Goal: Task Accomplishment & Management: Manage account settings

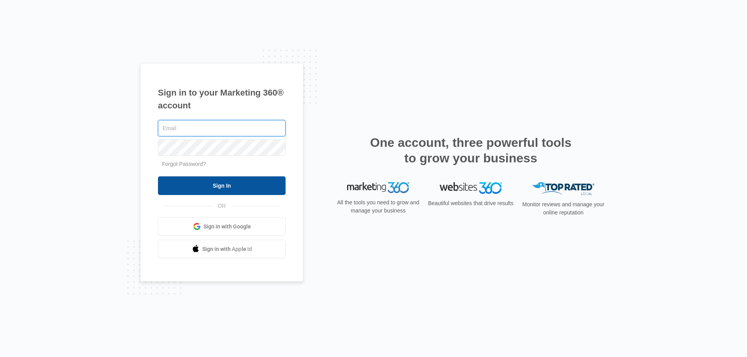
type input "[EMAIL_ADDRESS][DOMAIN_NAME]"
click at [216, 188] on input "Sign In" at bounding box center [222, 186] width 128 height 19
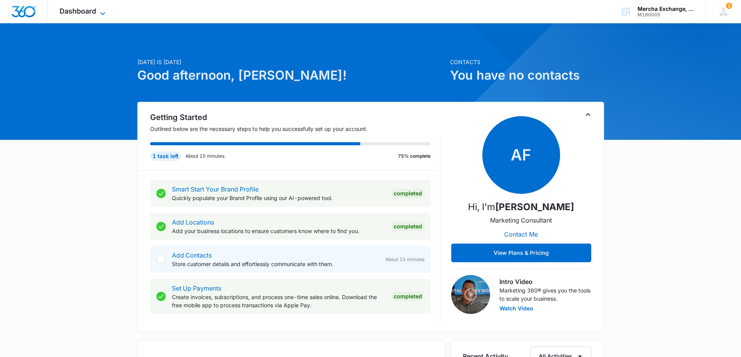
click at [107, 14] on icon at bounding box center [102, 13] width 9 height 9
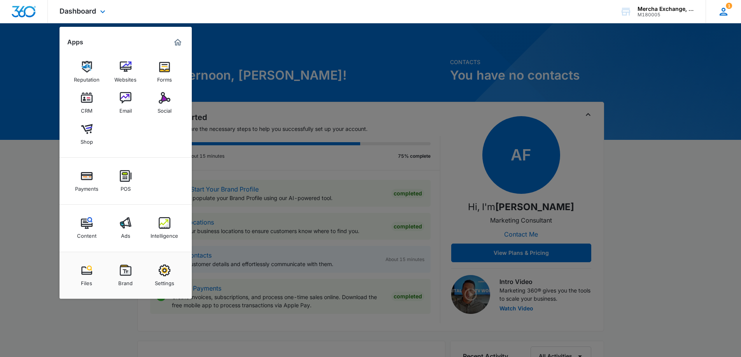
click at [727, 12] on icon at bounding box center [724, 12] width 12 height 12
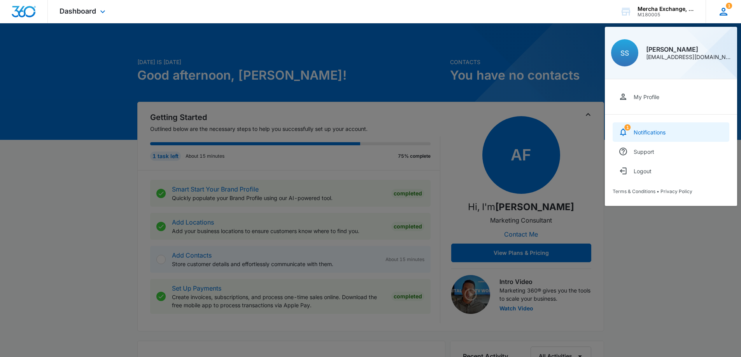
click at [644, 130] on div "Notifications" at bounding box center [650, 132] width 32 height 7
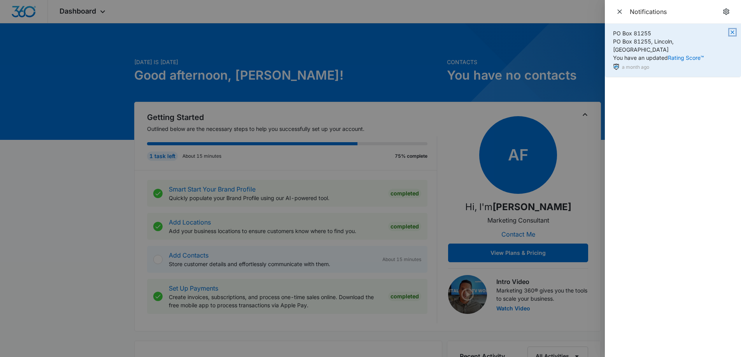
click at [733, 30] on icon "button" at bounding box center [732, 32] width 6 height 6
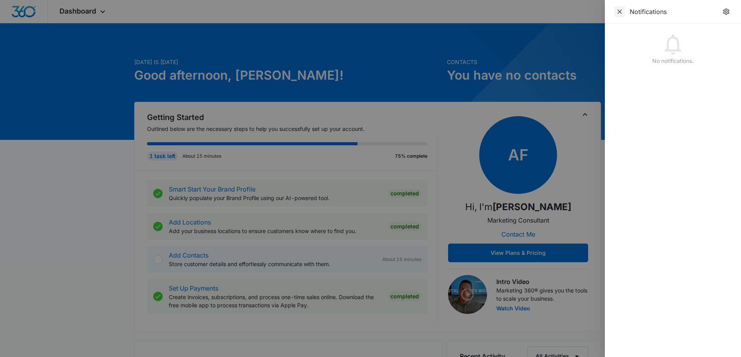
click at [620, 11] on icon "Close" at bounding box center [619, 11] width 5 height 5
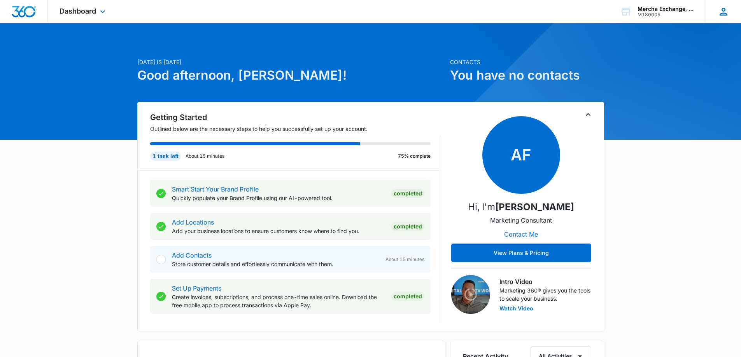
click at [715, 13] on div "SS [PERSON_NAME] [EMAIL_ADDRESS][DOMAIN_NAME] My Profile Notifications Support …" at bounding box center [723, 11] width 35 height 23
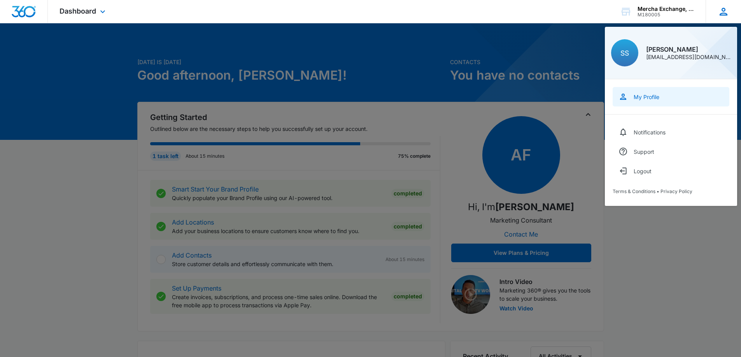
click at [651, 100] on div "My Profile" at bounding box center [647, 97] width 26 height 7
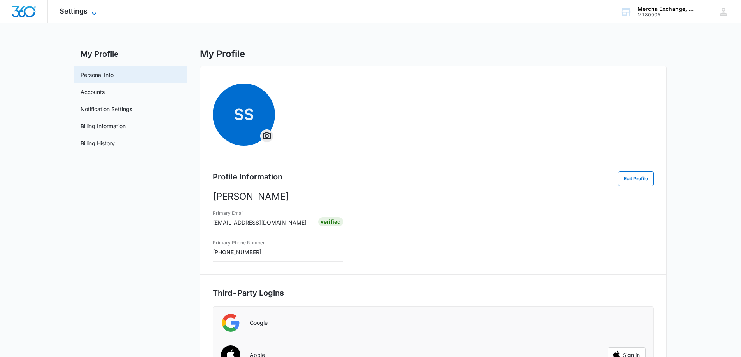
click at [98, 11] on icon at bounding box center [93, 13] width 9 height 9
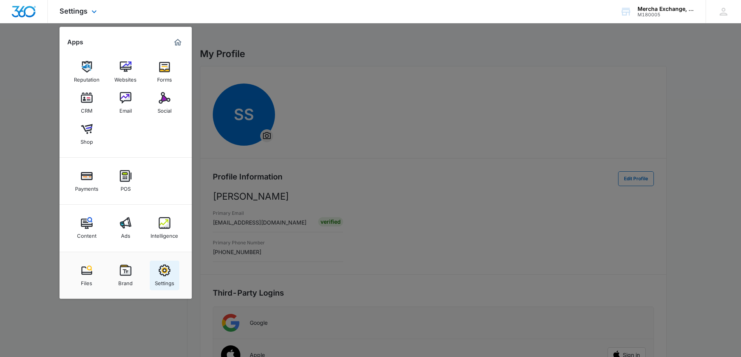
click at [164, 275] on img at bounding box center [165, 271] width 12 height 12
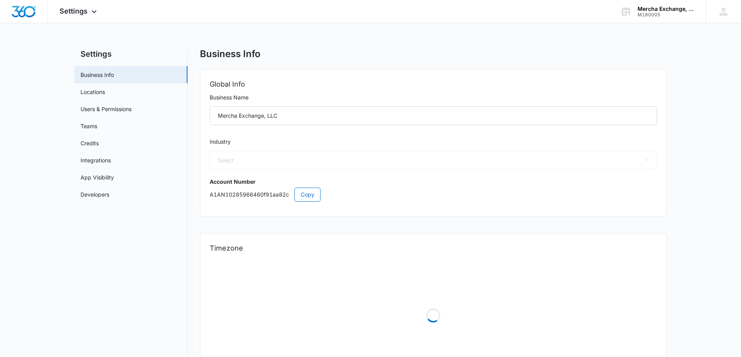
select select "12"
select select "US"
select select "America/Denver"
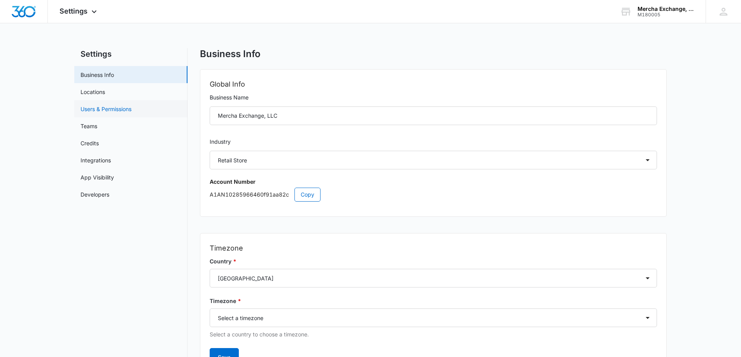
click at [120, 113] on link "Users & Permissions" at bounding box center [106, 109] width 51 height 8
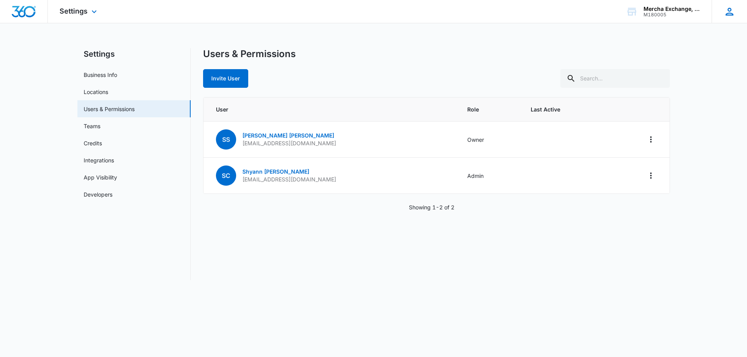
click at [730, 13] on icon at bounding box center [729, 12] width 8 height 8
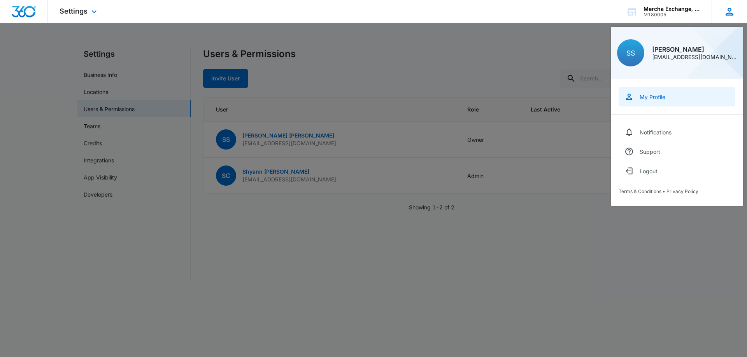
click at [656, 94] on div "My Profile" at bounding box center [652, 97] width 26 height 7
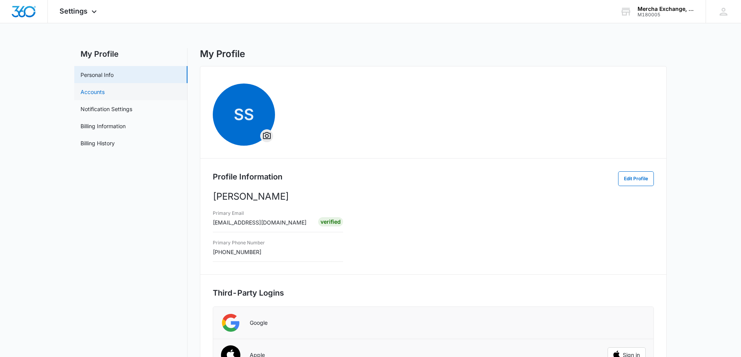
click at [100, 91] on link "Accounts" at bounding box center [93, 92] width 24 height 8
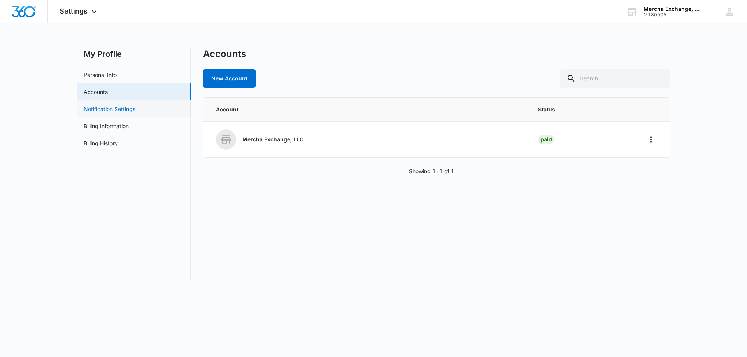
click at [118, 111] on link "Notification Settings" at bounding box center [110, 109] width 52 height 8
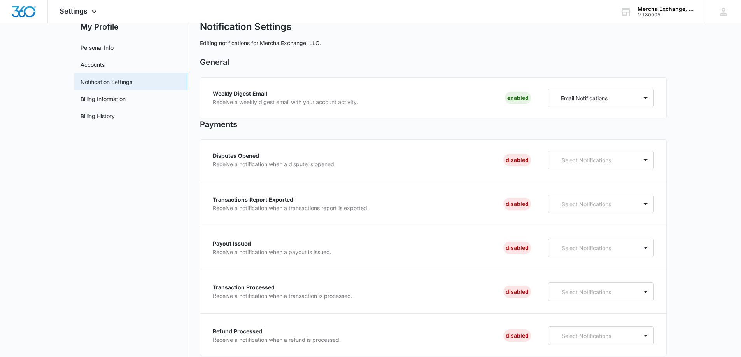
scroll to position [39, 0]
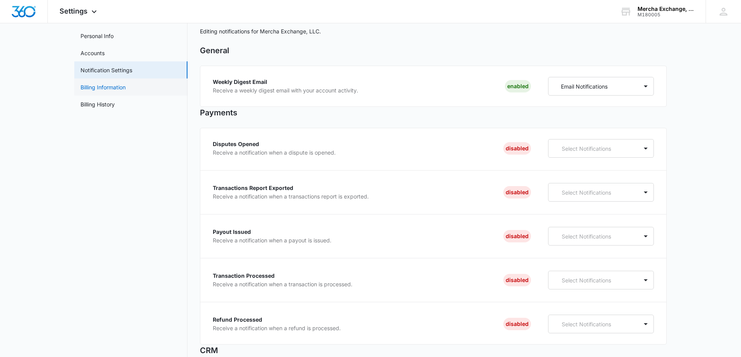
click at [105, 88] on link "Billing Information" at bounding box center [103, 87] width 45 height 8
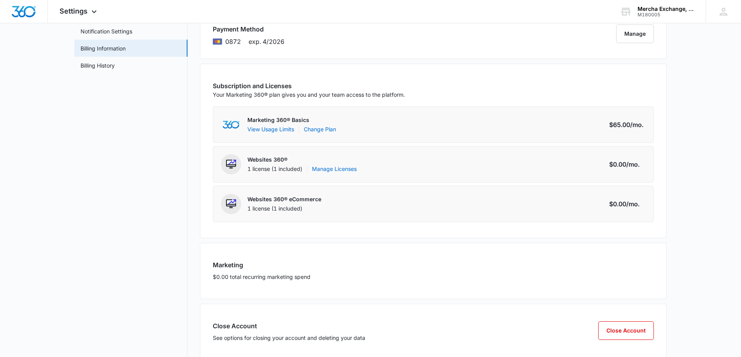
scroll to position [95, 0]
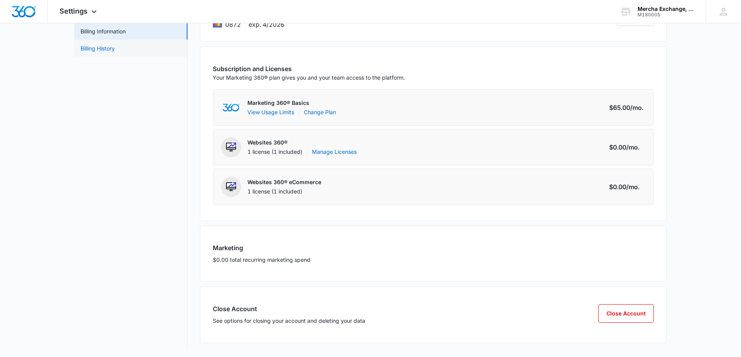
click at [105, 47] on link "Billing History" at bounding box center [98, 48] width 34 height 8
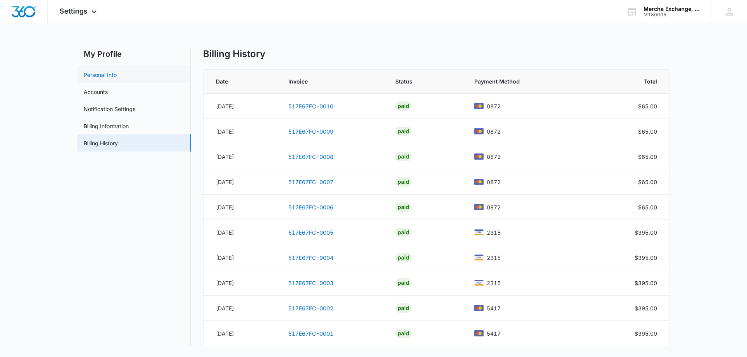
click at [117, 77] on link "Personal Info" at bounding box center [100, 75] width 33 height 8
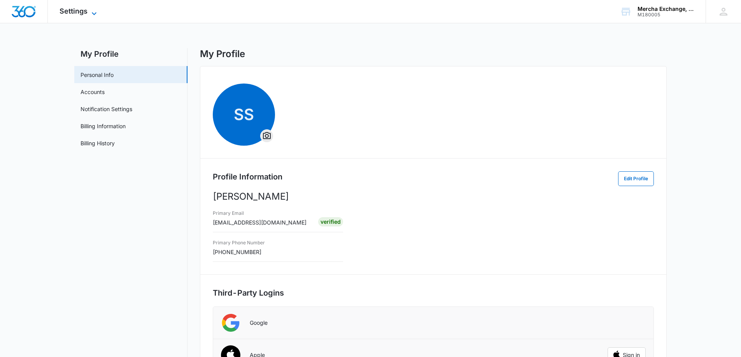
click at [67, 12] on span "Settings" at bounding box center [74, 11] width 28 height 8
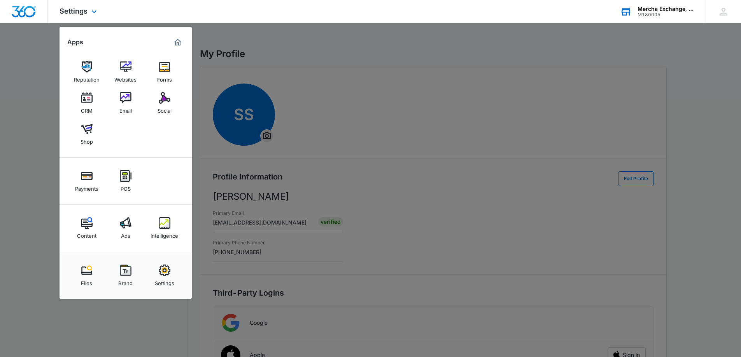
click at [676, 11] on div "Mercha Exchange, LLC" at bounding box center [665, 9] width 57 height 6
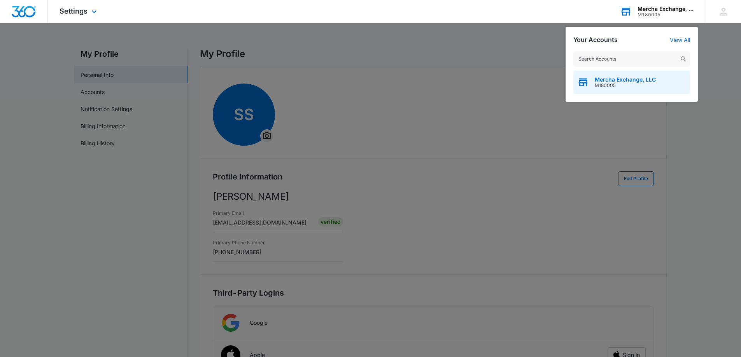
click at [642, 84] on span "M180005" at bounding box center [625, 85] width 61 height 5
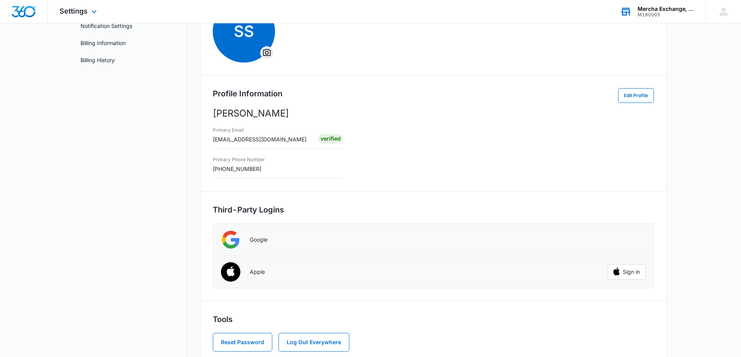
scroll to position [100, 0]
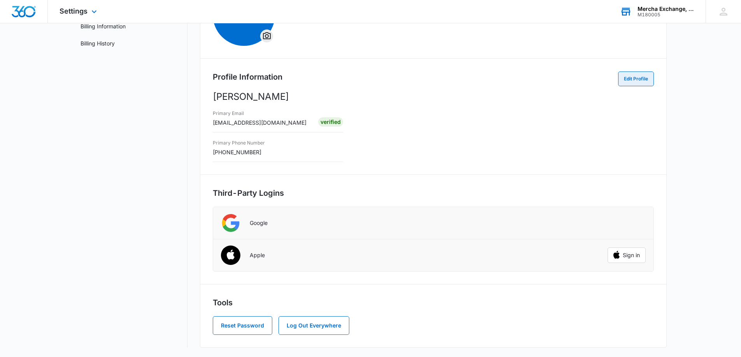
click at [639, 74] on button "Edit Profile" at bounding box center [636, 79] width 36 height 15
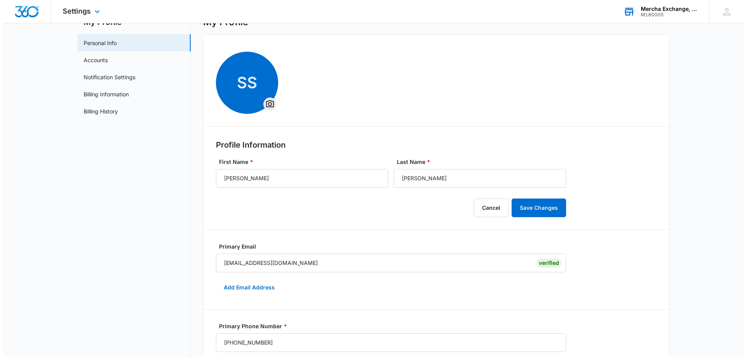
scroll to position [0, 0]
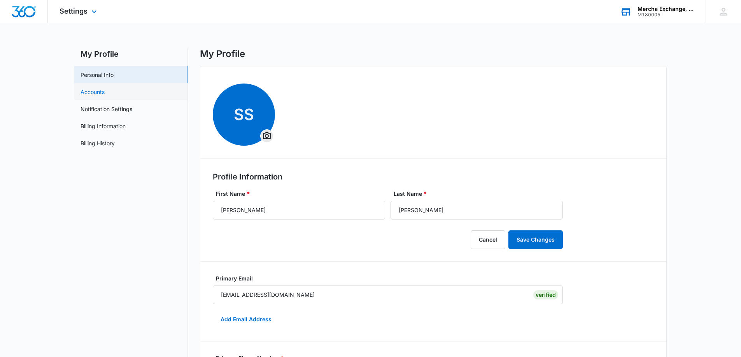
click at [105, 96] on link "Accounts" at bounding box center [93, 92] width 24 height 8
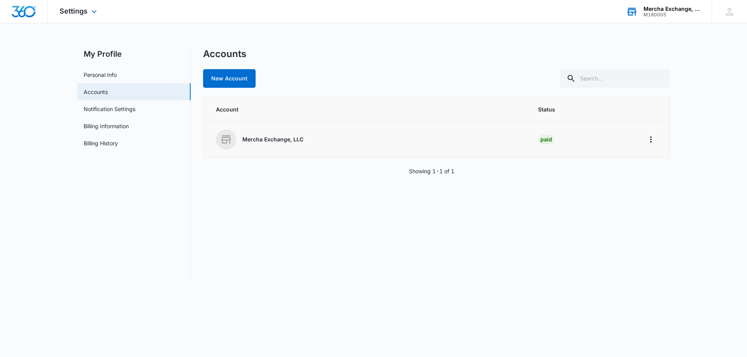
click at [308, 143] on div "Mercha Exchange, LLC" at bounding box center [367, 140] width 303 height 20
click at [649, 136] on icon "Home" at bounding box center [650, 139] width 9 height 9
click at [656, 163] on div "Go to Dashboard" at bounding box center [675, 161] width 43 height 5
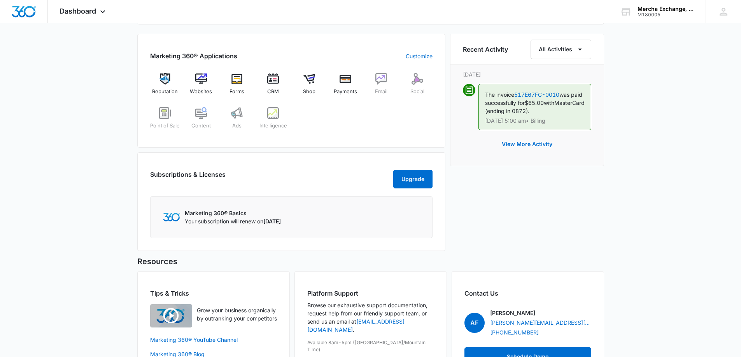
scroll to position [241, 0]
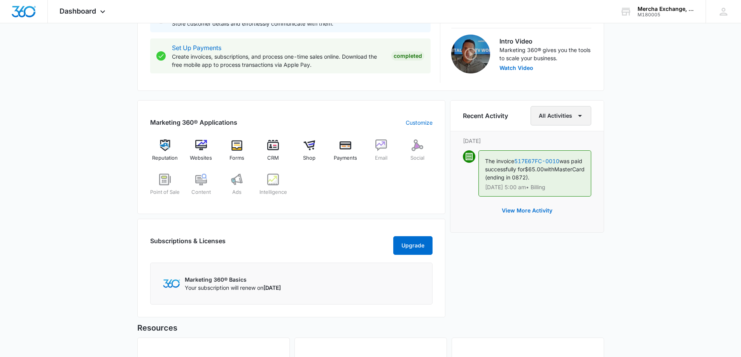
click at [586, 114] on button "All Activities" at bounding box center [561, 115] width 61 height 19
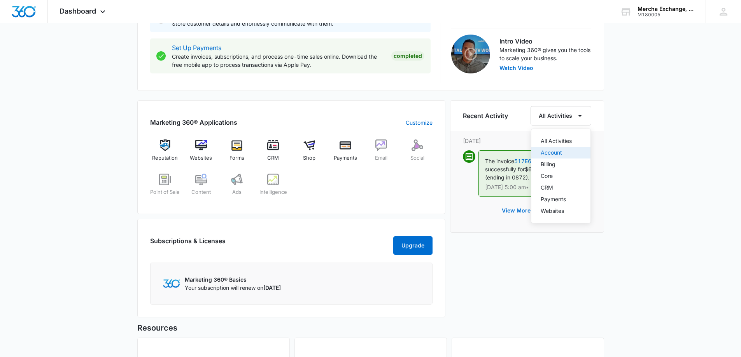
click at [560, 151] on div "Account" at bounding box center [556, 152] width 31 height 5
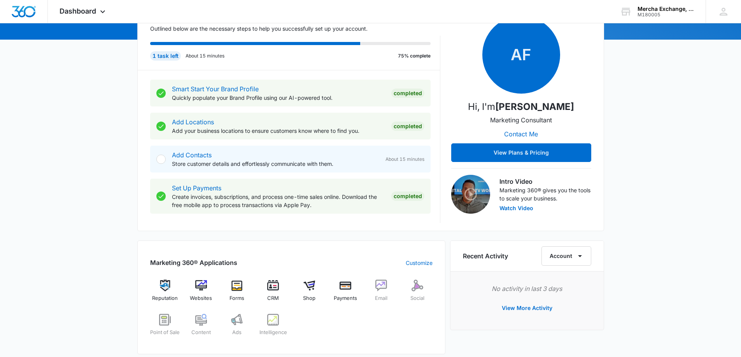
scroll to position [7, 0]
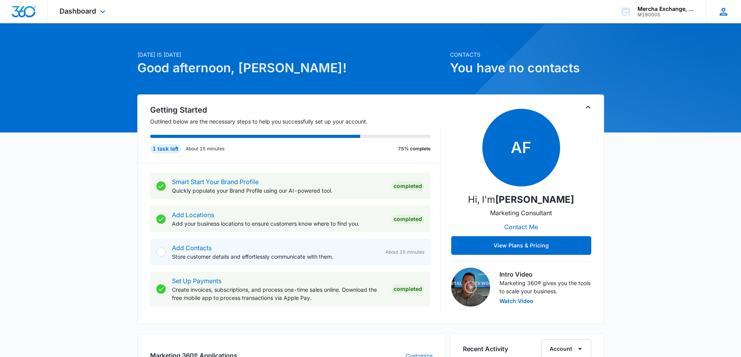
click at [732, 7] on div "SS [PERSON_NAME] [EMAIL_ADDRESS][DOMAIN_NAME] My Profile Notifications Support …" at bounding box center [723, 11] width 35 height 23
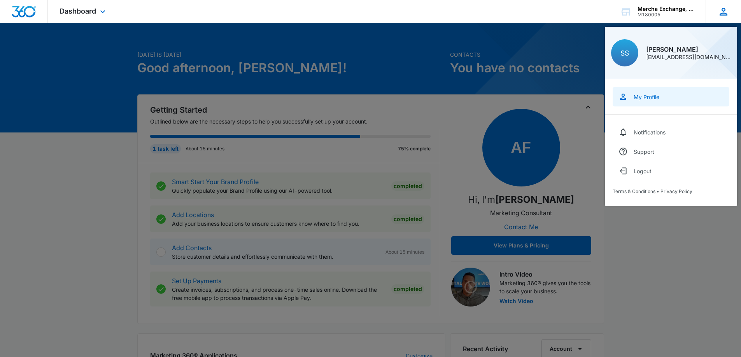
click at [631, 100] on link "My Profile" at bounding box center [671, 96] width 117 height 19
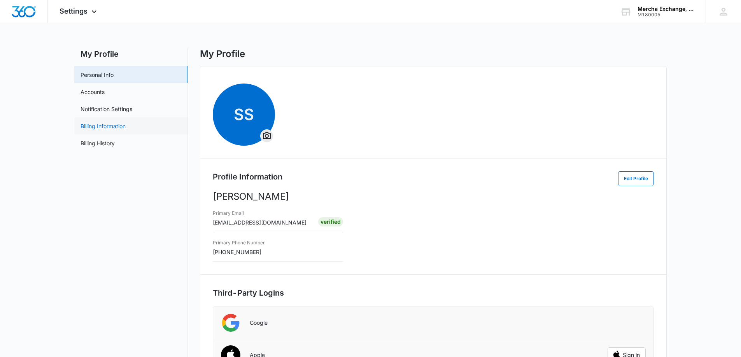
click at [120, 129] on link "Billing Information" at bounding box center [103, 126] width 45 height 8
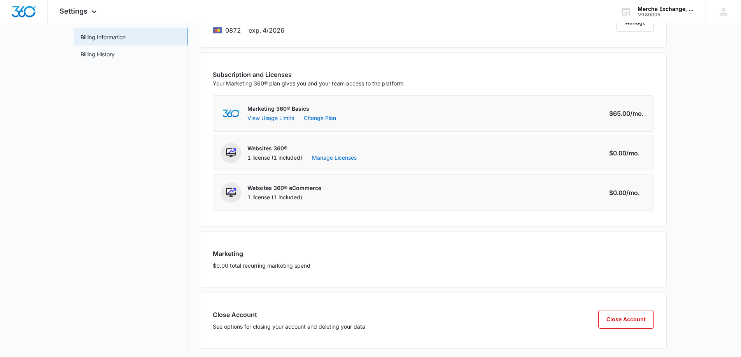
scroll to position [95, 0]
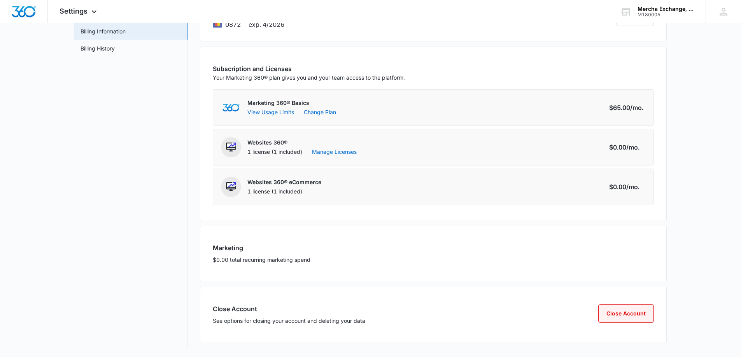
click at [634, 310] on button "Close Account" at bounding box center [626, 314] width 56 height 19
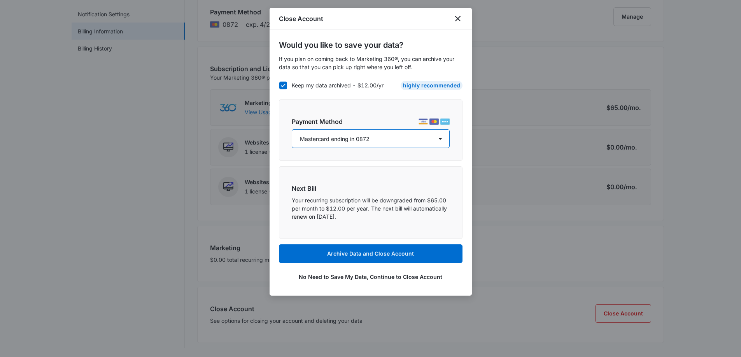
click at [440, 137] on select "Mastercard ending in 0872 Mastercard ending in 0872 Visa ending in 2315 Visa en…" at bounding box center [371, 139] width 158 height 19
select select "pm_1QWgmfA4n8RTgNjUSp0KAuqG"
click at [292, 130] on select "Mastercard ending in 0872 Mastercard ending in 0872 Visa ending in 2315 Visa en…" at bounding box center [371, 139] width 158 height 19
click at [387, 277] on button "No Need to Save My Data, Continue to Close Account" at bounding box center [371, 277] width 184 height 19
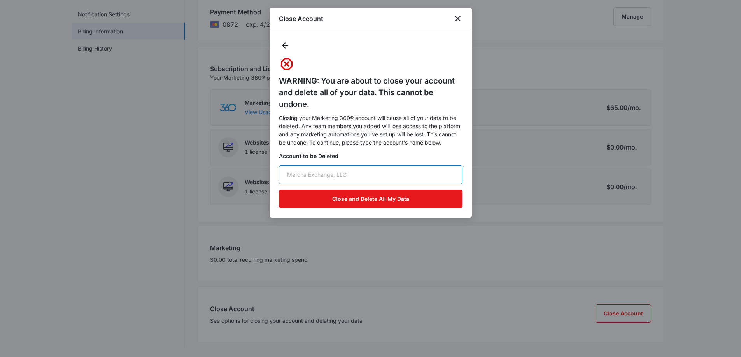
click at [371, 173] on input "text" at bounding box center [371, 175] width 184 height 19
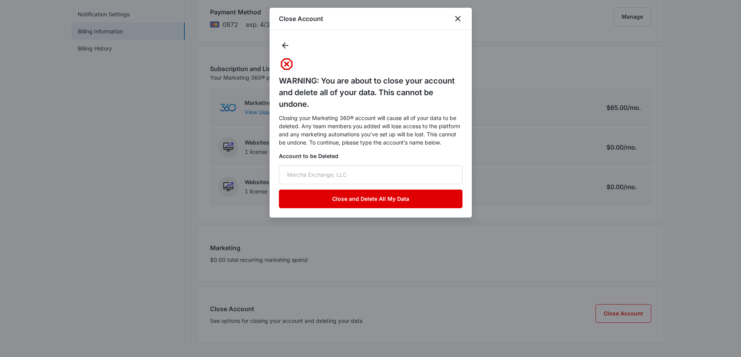
click at [371, 199] on button "Close and Delete All My Data" at bounding box center [371, 199] width 184 height 19
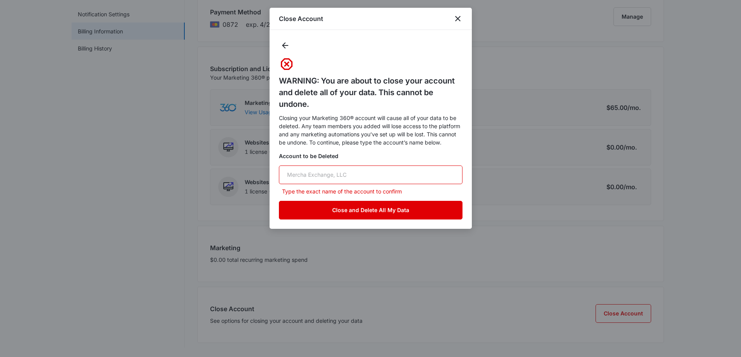
click at [343, 212] on button "Close and Delete All My Data" at bounding box center [371, 210] width 184 height 19
click at [343, 174] on input "text" at bounding box center [371, 175] width 184 height 19
type input "m"
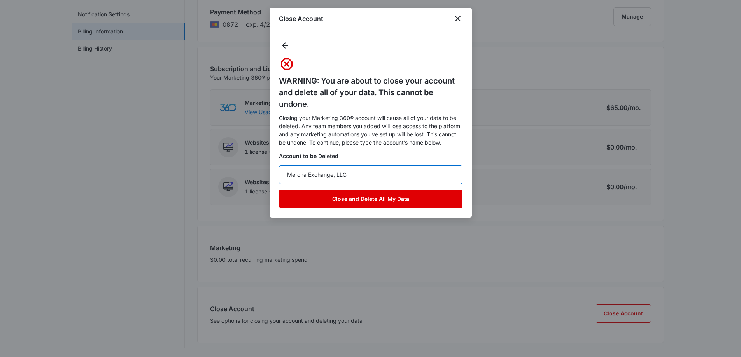
type input "Mercha Exchange, LLC"
click at [351, 192] on button "Close and Delete All My Data" at bounding box center [371, 199] width 184 height 19
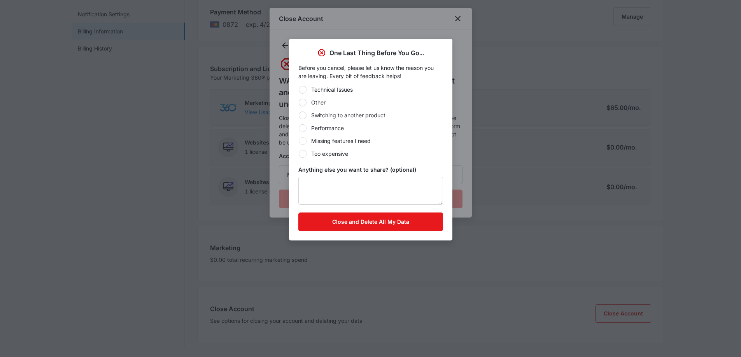
click at [373, 177] on div "Anything else you want to share? (optional)" at bounding box center [370, 185] width 145 height 39
click at [369, 185] on textarea "Anything else you want to share? (optional)" at bounding box center [370, 191] width 145 height 28
click at [301, 153] on div at bounding box center [303, 154] width 8 height 8
click at [299, 154] on input "Too expensive" at bounding box center [298, 154] width 0 height 0
radio input "true"
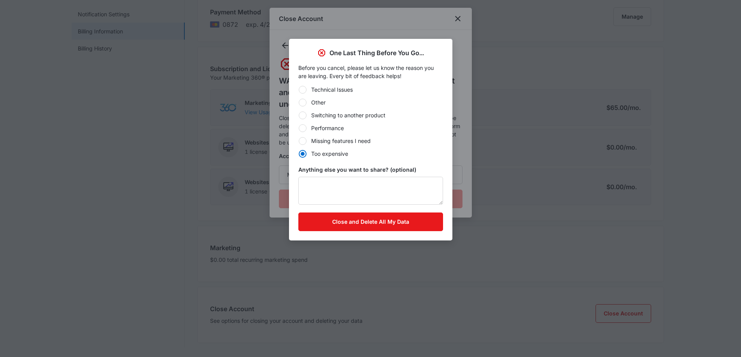
click at [304, 102] on div at bounding box center [303, 103] width 8 height 8
click at [299, 102] on input "Other" at bounding box center [298, 102] width 0 height 0
radio input "true"
click at [364, 222] on button "Close and Delete All My Data" at bounding box center [370, 222] width 145 height 19
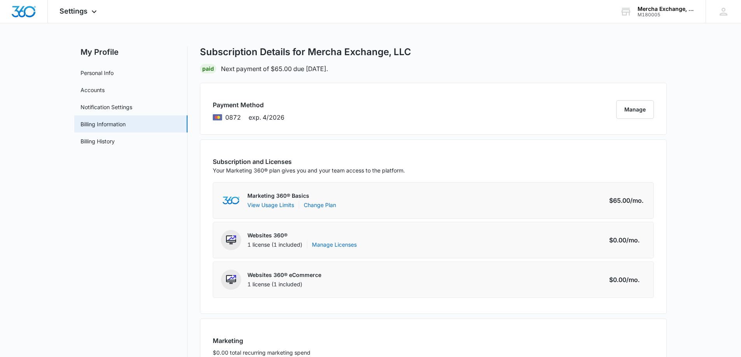
scroll to position [0, 0]
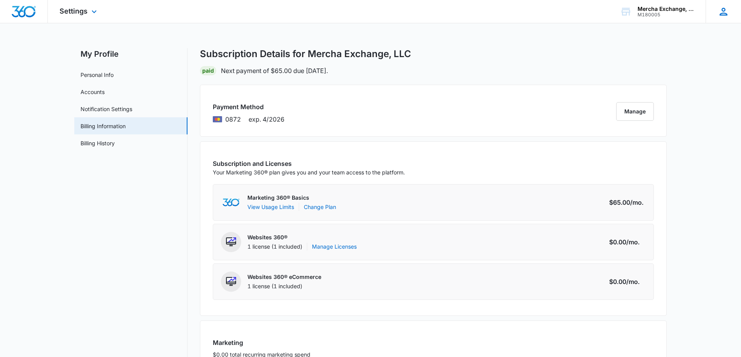
click at [727, 9] on icon at bounding box center [724, 12] width 12 height 12
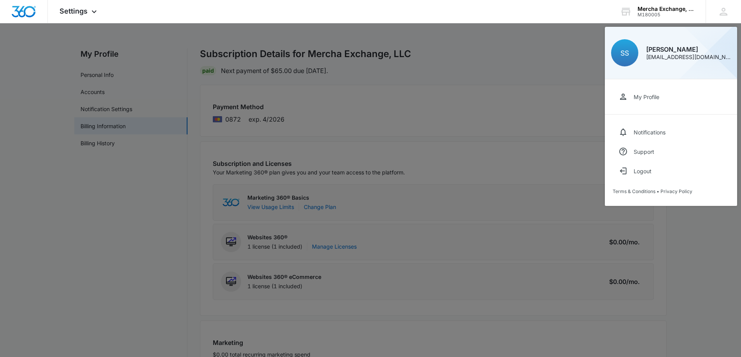
click at [109, 126] on div at bounding box center [370, 178] width 741 height 357
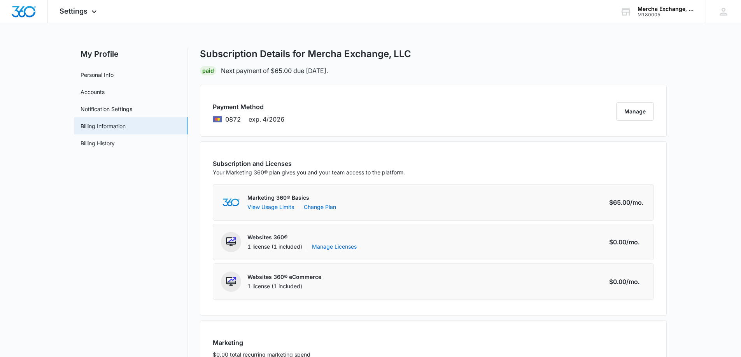
click at [109, 126] on link "Billing Information" at bounding box center [103, 126] width 45 height 8
click at [639, 114] on button "Manage" at bounding box center [635, 111] width 38 height 19
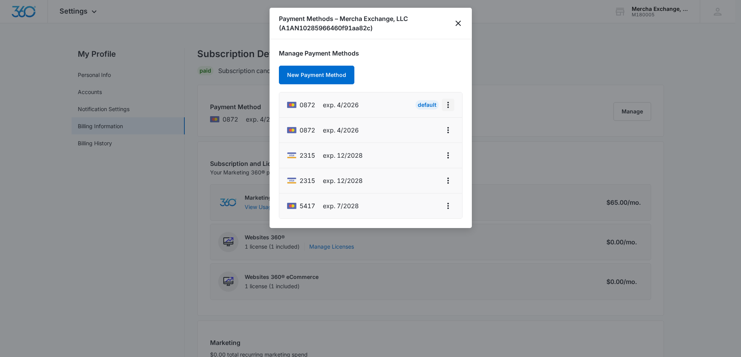
click at [448, 105] on icon "actions.viewMore" at bounding box center [448, 105] width 2 height 6
click at [431, 126] on div "Edit Card" at bounding box center [423, 126] width 24 height 5
select select "4"
select select "2026"
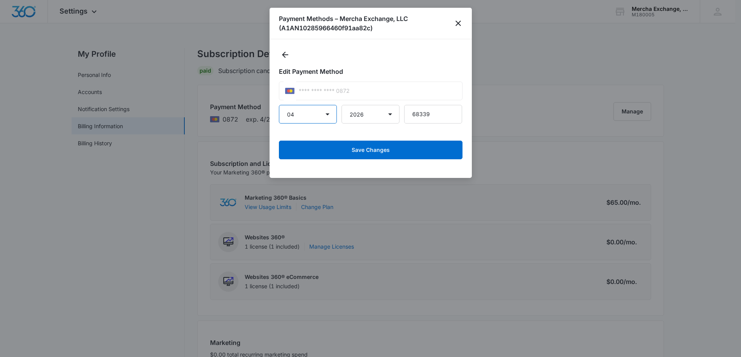
click at [333, 114] on select "01 02 03 04 05 06 07 08 09 10 11 12" at bounding box center [308, 114] width 58 height 19
click at [400, 53] on div at bounding box center [371, 55] width 184 height 13
click at [456, 25] on icon "close" at bounding box center [457, 23] width 5 height 5
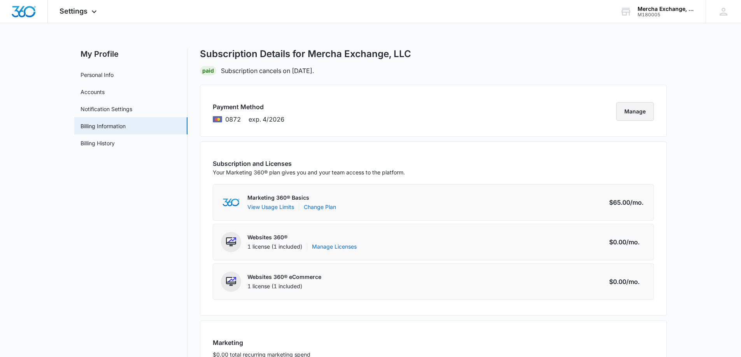
click at [634, 104] on button "Manage" at bounding box center [635, 111] width 38 height 19
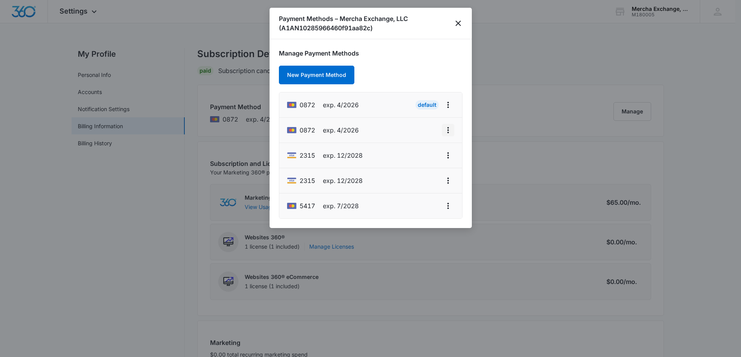
click at [445, 131] on icon "actions.viewMore" at bounding box center [447, 130] width 9 height 9
click at [362, 156] on span "exp. 12/2028" at bounding box center [343, 155] width 40 height 9
click at [445, 158] on icon "actions.viewMore" at bounding box center [447, 155] width 9 height 9
click at [434, 187] on div "Set As Default" at bounding box center [417, 188] width 37 height 5
click at [450, 103] on icon "actions.viewMore" at bounding box center [447, 104] width 9 height 9
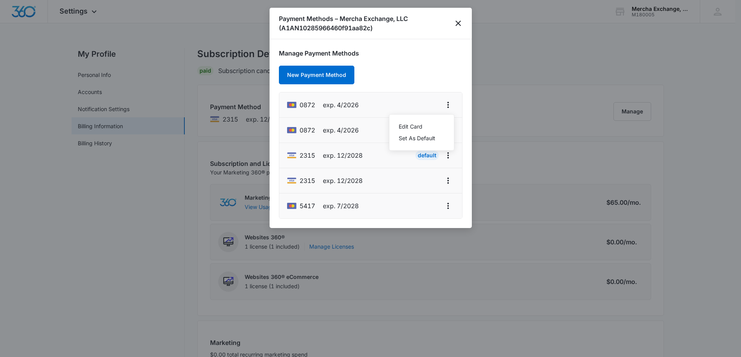
click at [352, 103] on span "exp. 4/2026" at bounding box center [341, 104] width 36 height 9
click at [448, 105] on icon "actions.viewMore" at bounding box center [448, 105] width 2 height 6
click at [413, 125] on div "Edit Card" at bounding box center [417, 126] width 37 height 5
select select "4"
select select "2026"
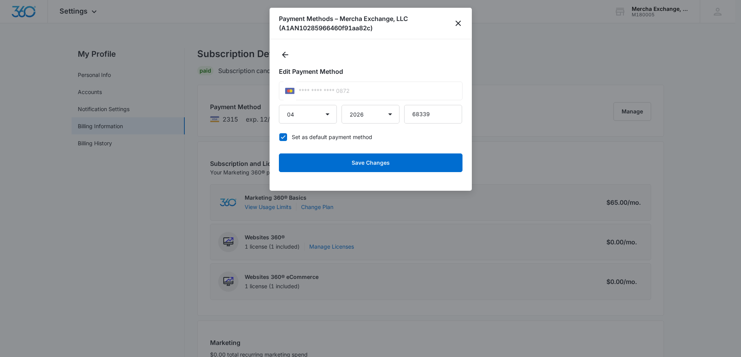
click at [283, 137] on icon at bounding box center [283, 137] width 5 height 4
click at [279, 137] on input "Set as default payment method" at bounding box center [279, 137] width 0 height 0
checkbox input "false"
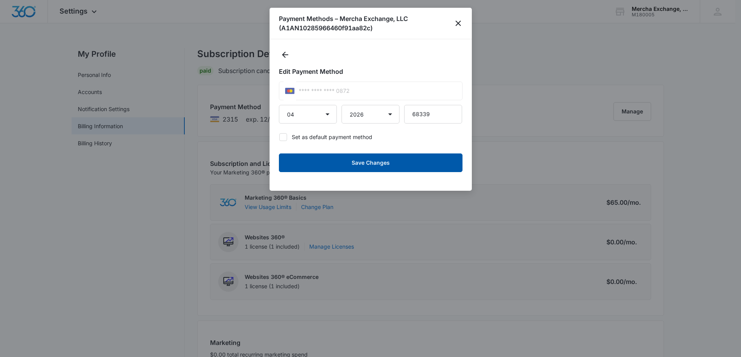
click at [392, 164] on button "Save Changes" at bounding box center [371, 163] width 184 height 19
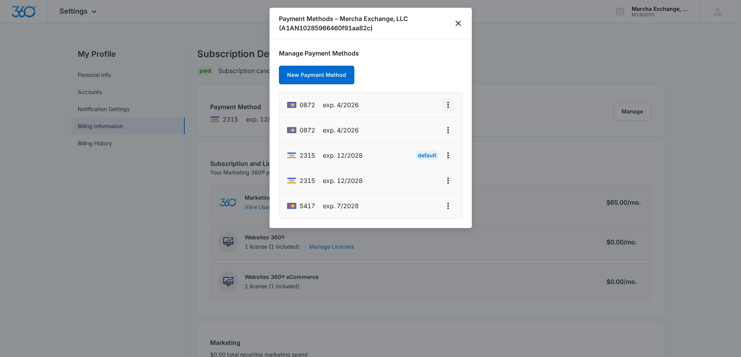
click at [448, 105] on icon "actions.viewMore" at bounding box center [448, 105] width 2 height 6
click at [400, 94] on li "0872 exp. 4/2026 Edit Card Set As Default" at bounding box center [370, 105] width 183 height 25
click at [375, 133] on li "0872 exp. 4/2026" at bounding box center [370, 130] width 183 height 25
click at [448, 127] on icon "actions.viewMore" at bounding box center [447, 130] width 9 height 9
click at [422, 149] on div "Edit Card" at bounding box center [417, 151] width 37 height 5
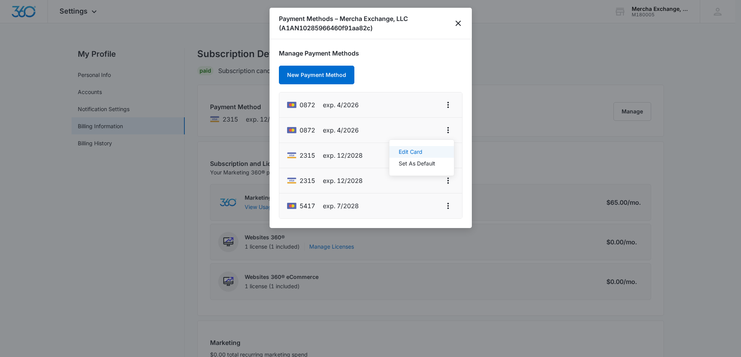
select select "4"
select select "2026"
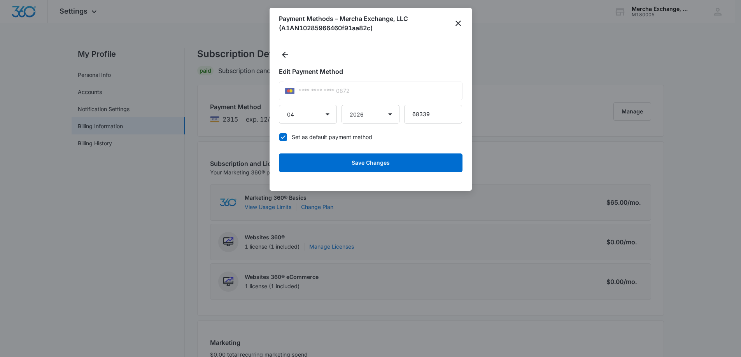
click at [285, 138] on icon at bounding box center [283, 137] width 7 height 7
click at [279, 137] on input "Set as default payment method" at bounding box center [279, 137] width 0 height 0
checkbox input "false"
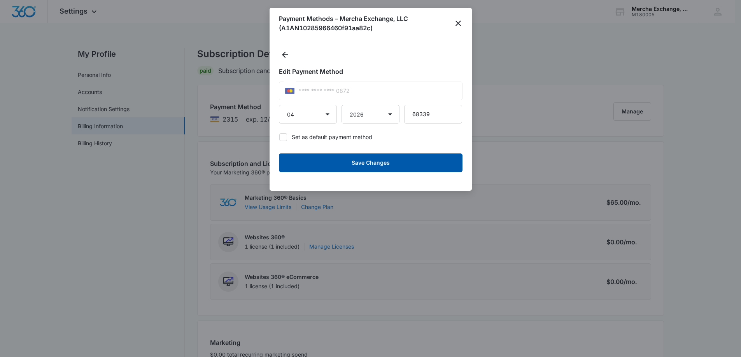
click at [375, 165] on button "Save Changes" at bounding box center [371, 163] width 184 height 19
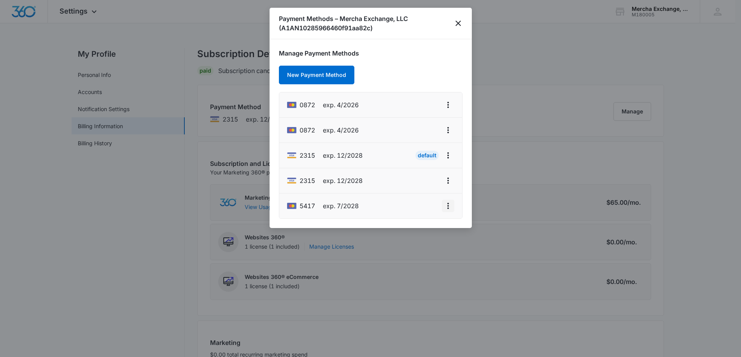
click at [449, 204] on icon "actions.viewMore" at bounding box center [447, 205] width 9 height 9
click at [417, 162] on div "Edit Card Set As Default" at bounding box center [421, 178] width 65 height 37
click at [447, 205] on icon "actions.viewMore" at bounding box center [447, 205] width 9 height 9
click at [415, 173] on div "Edit Card" at bounding box center [417, 172] width 37 height 5
select select "7"
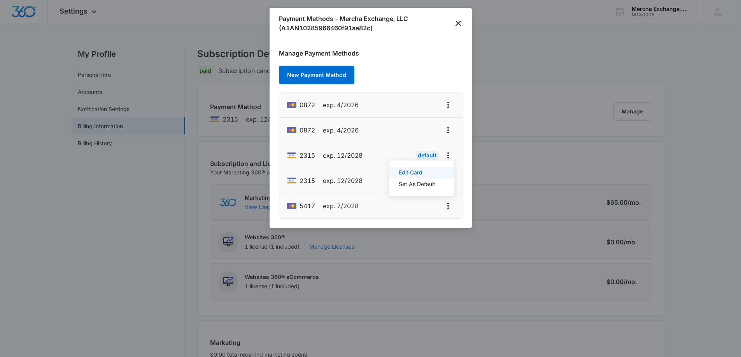
select select "2028"
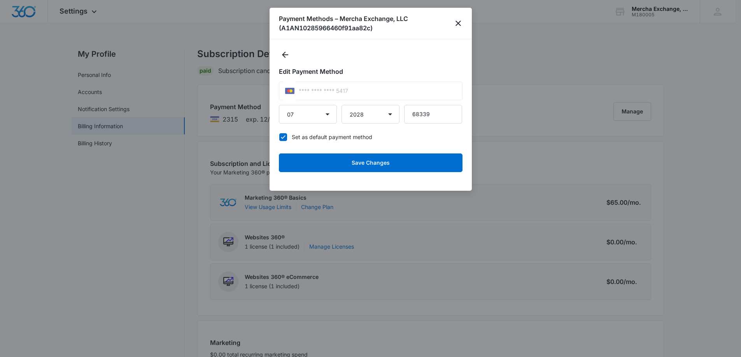
click at [283, 137] on icon at bounding box center [283, 137] width 7 height 7
click at [279, 137] on input "Set as default payment method" at bounding box center [279, 137] width 0 height 0
checkbox input "false"
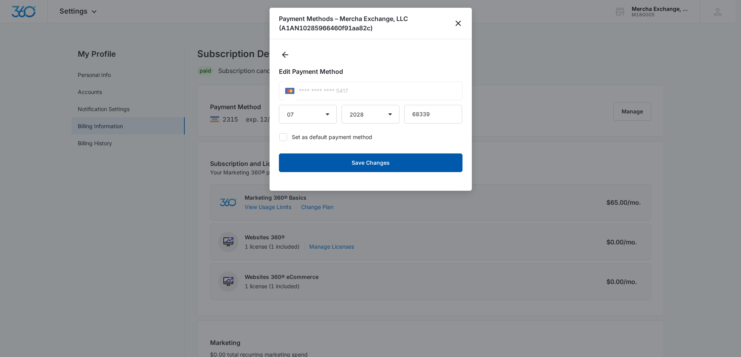
click at [370, 169] on button "Save Changes" at bounding box center [371, 163] width 184 height 19
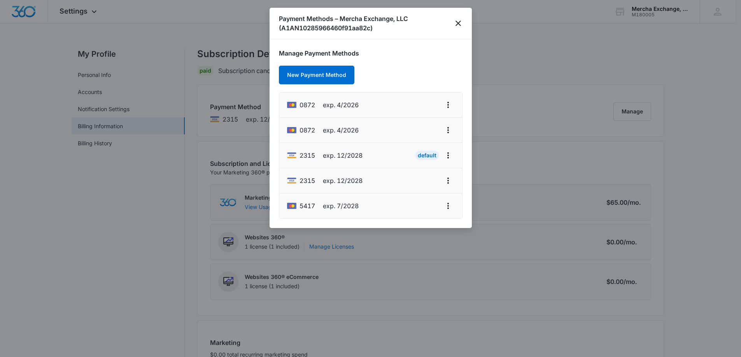
click at [452, 24] on h1 "Payment Methods – Mercha Exchange, LLC (A1AN10285966460f91aa82c)" at bounding box center [366, 23] width 175 height 19
click at [460, 24] on icon "close" at bounding box center [457, 23] width 9 height 9
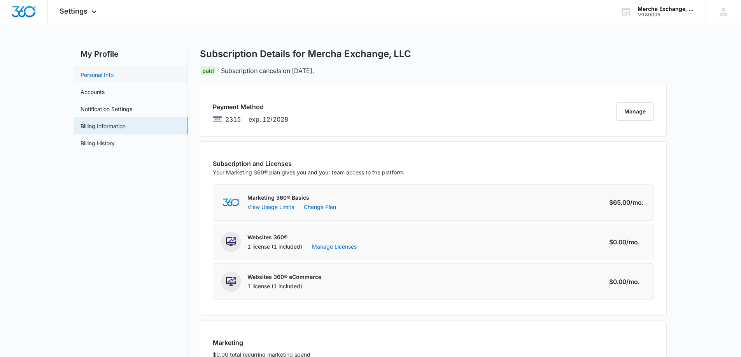
click at [100, 78] on link "Personal Info" at bounding box center [97, 75] width 33 height 8
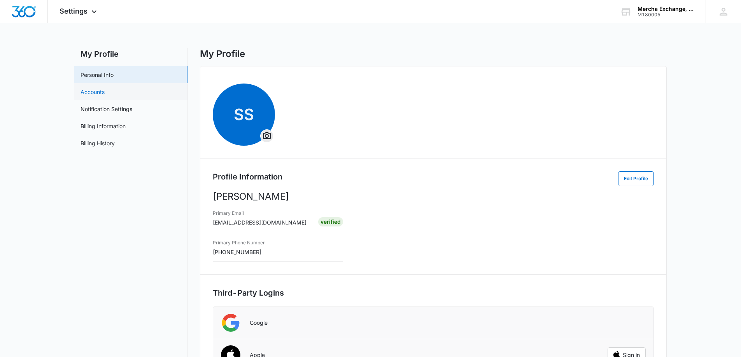
click at [105, 90] on link "Accounts" at bounding box center [93, 92] width 24 height 8
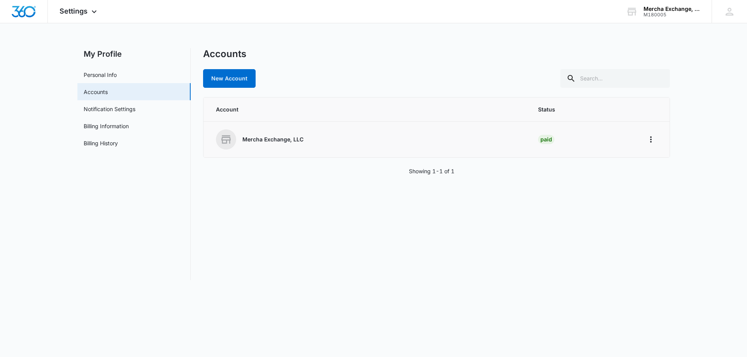
click at [385, 152] on td "Mercha Exchange, LLC" at bounding box center [365, 140] width 325 height 36
click at [651, 137] on icon "Home" at bounding box center [651, 140] width 2 height 6
click at [116, 109] on link "Notification Settings" at bounding box center [110, 109] width 52 height 8
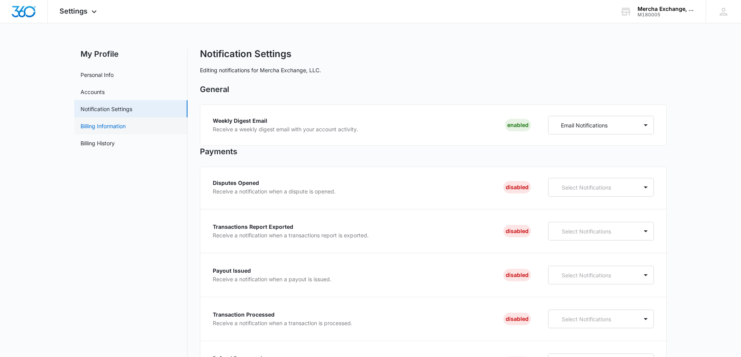
click at [120, 129] on link "Billing Information" at bounding box center [103, 126] width 45 height 8
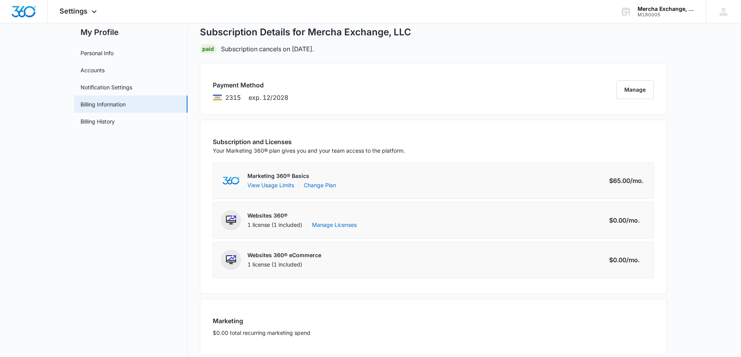
scroll to position [34, 0]
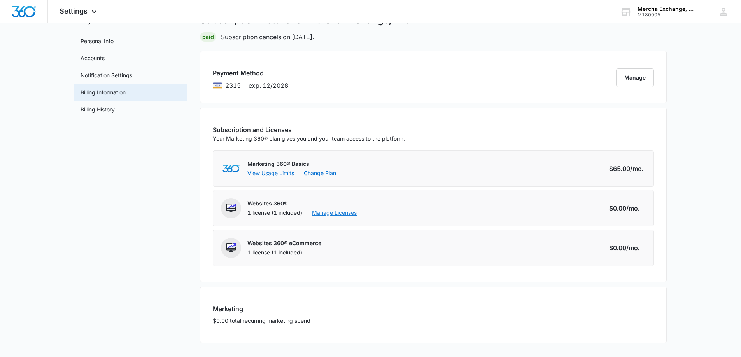
click at [347, 214] on link "Manage Licenses" at bounding box center [334, 213] width 45 height 8
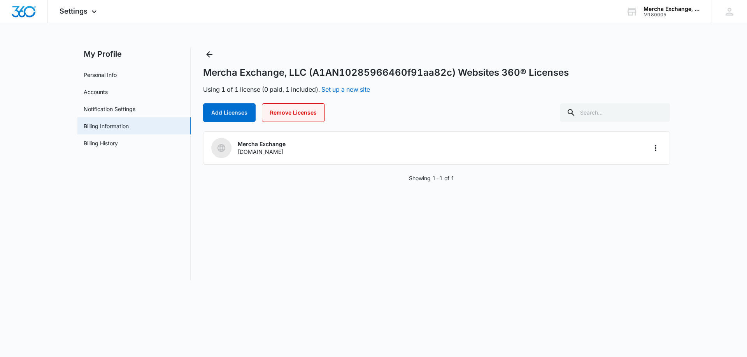
click at [305, 115] on button "Remove Licenses" at bounding box center [293, 112] width 63 height 19
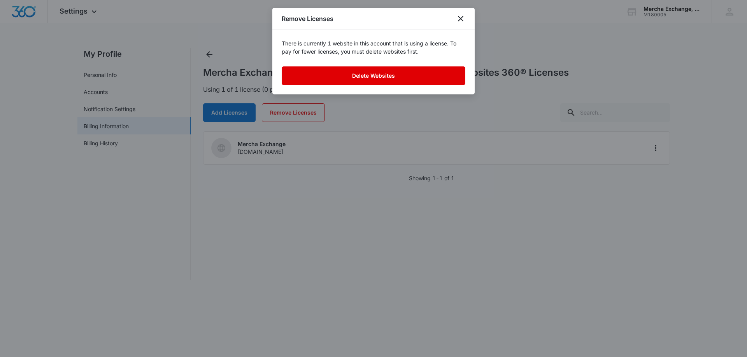
click at [368, 70] on button "Delete Websites" at bounding box center [374, 76] width 184 height 19
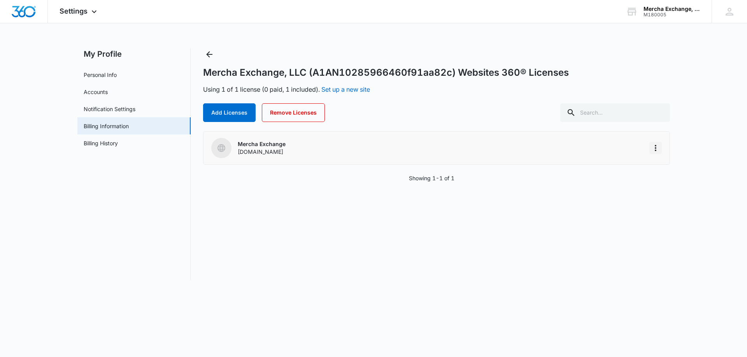
click at [652, 145] on icon "More" at bounding box center [655, 148] width 9 height 9
click at [673, 194] on div "Delete Website" at bounding box center [678, 193] width 39 height 5
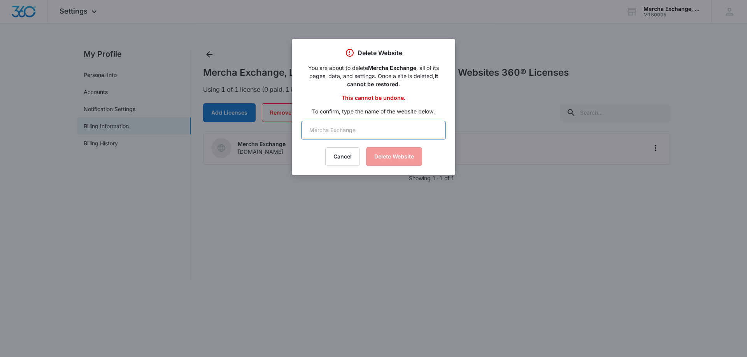
click at [333, 130] on input "text" at bounding box center [373, 130] width 145 height 19
type input "Mercha Exchange"
click at [383, 160] on button "Delete Website" at bounding box center [394, 156] width 56 height 19
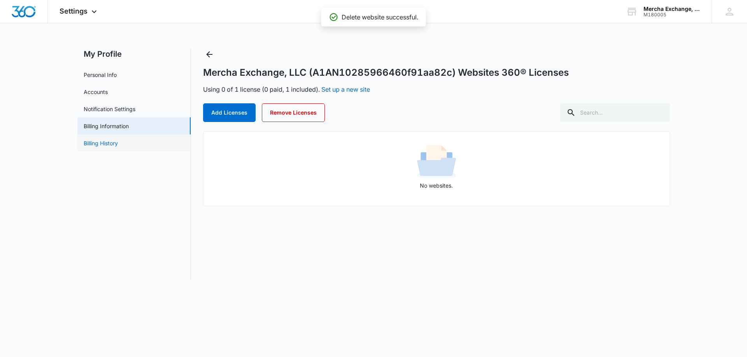
click at [102, 144] on link "Billing History" at bounding box center [101, 143] width 34 height 8
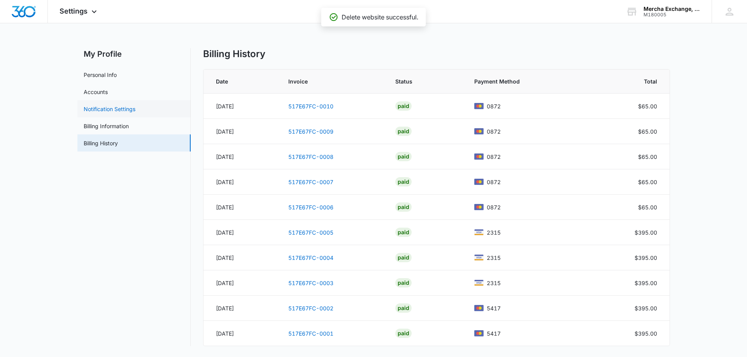
click at [110, 110] on link "Notification Settings" at bounding box center [110, 109] width 52 height 8
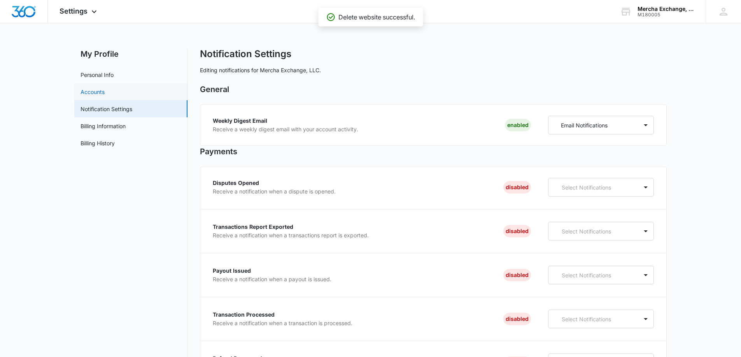
click at [105, 94] on link "Accounts" at bounding box center [93, 92] width 24 height 8
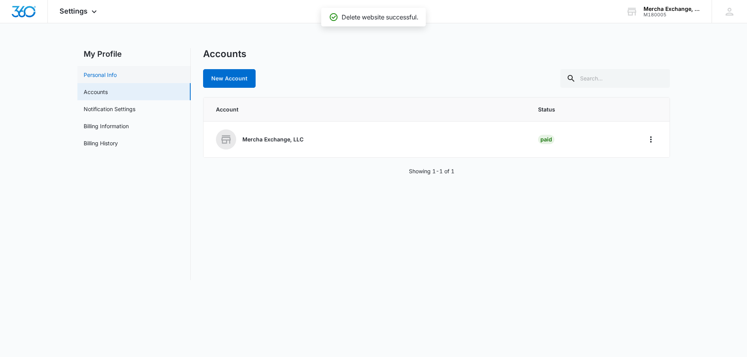
click at [92, 78] on link "Personal Info" at bounding box center [100, 75] width 33 height 8
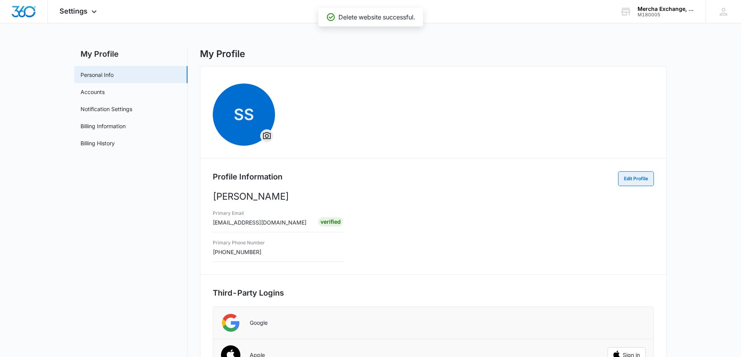
click at [630, 177] on button "Edit Profile" at bounding box center [636, 179] width 36 height 15
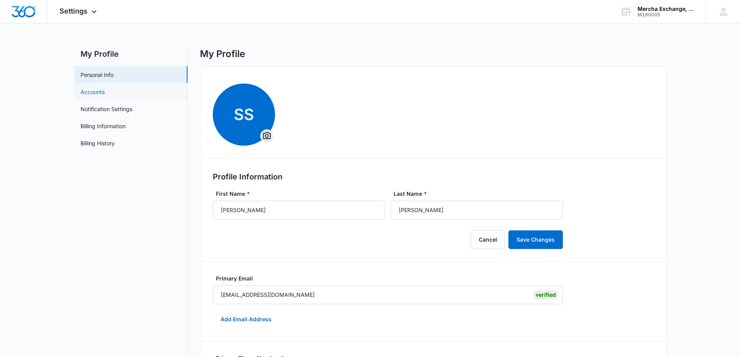
click at [98, 96] on link "Accounts" at bounding box center [93, 92] width 24 height 8
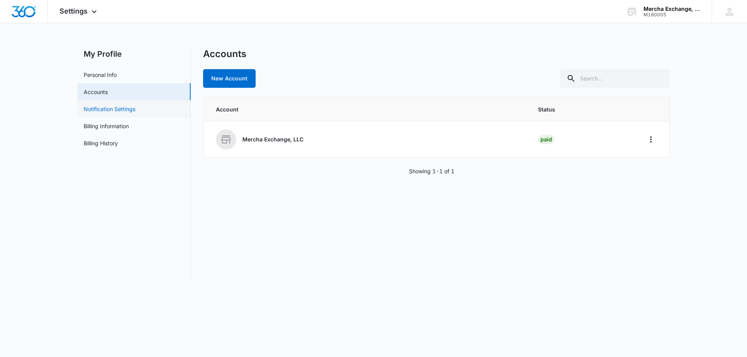
click at [103, 113] on link "Notification Settings" at bounding box center [110, 109] width 52 height 8
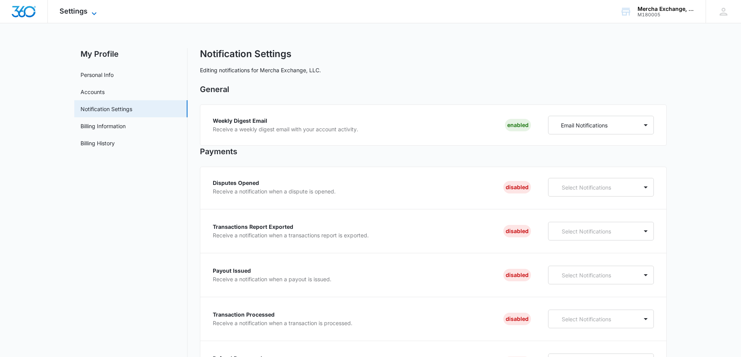
click at [86, 11] on span "Settings" at bounding box center [74, 11] width 28 height 8
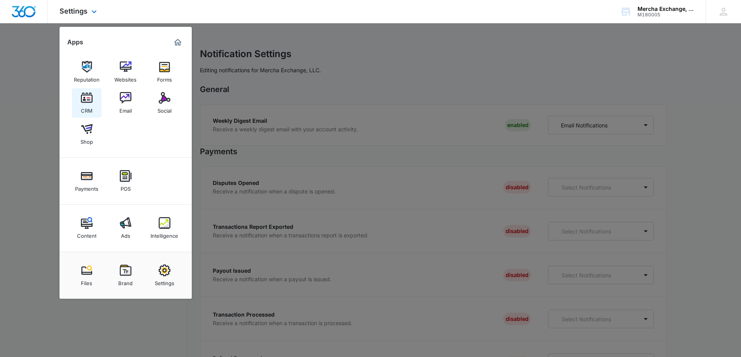
click at [87, 100] on img at bounding box center [87, 98] width 12 height 12
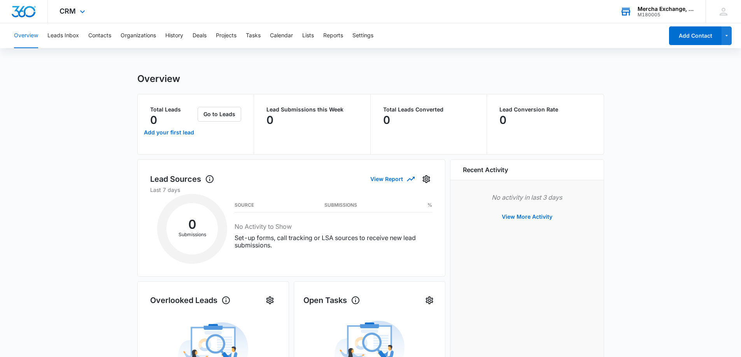
click at [670, 13] on div "M180005" at bounding box center [665, 14] width 57 height 5
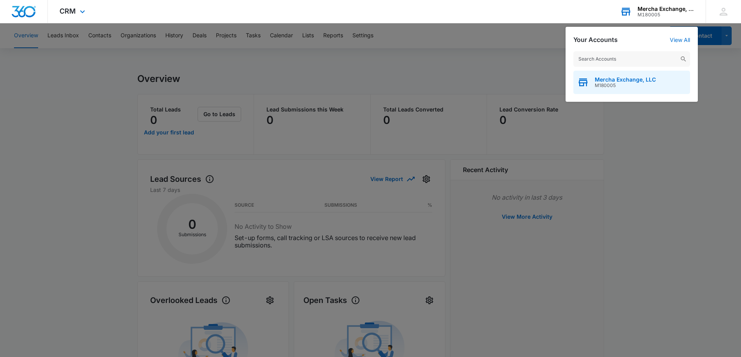
click at [620, 88] on span "M180005" at bounding box center [625, 85] width 61 height 5
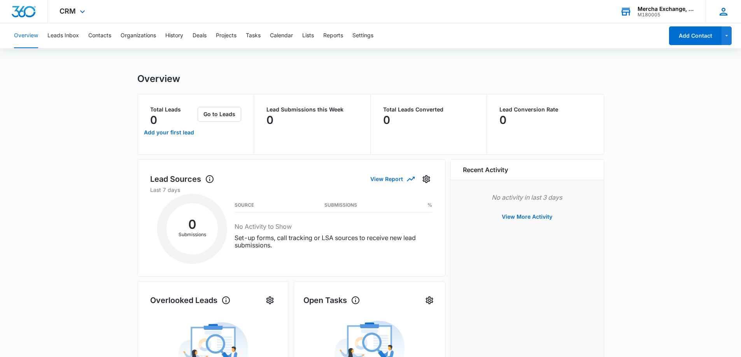
click at [725, 14] on icon at bounding box center [724, 12] width 12 height 12
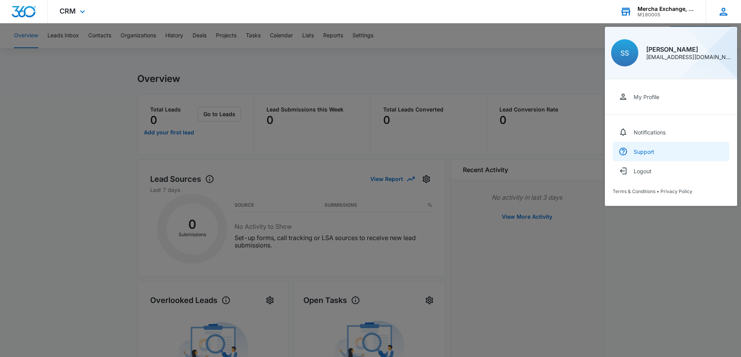
click at [641, 150] on div "Support" at bounding box center [644, 152] width 21 height 7
click at [126, 167] on div at bounding box center [370, 178] width 741 height 357
